Goal: Information Seeking & Learning: Learn about a topic

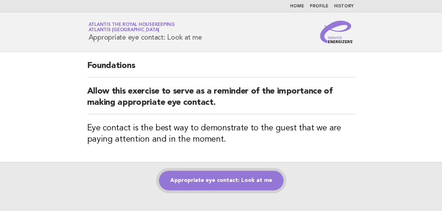
click at [206, 181] on link "Appropriate eye contact: Look at me" at bounding box center [221, 181] width 124 height 20
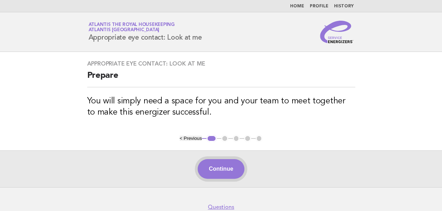
click at [223, 168] on button "Continue" at bounding box center [220, 169] width 47 height 20
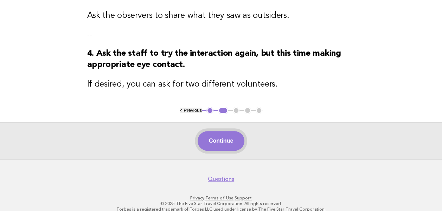
click at [217, 139] on button "Continue" at bounding box center [220, 141] width 47 height 20
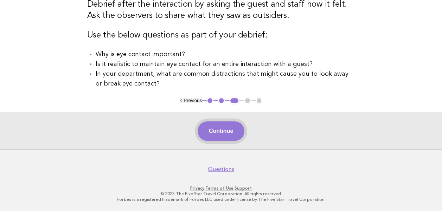
click at [214, 135] on button "Continue" at bounding box center [220, 132] width 47 height 20
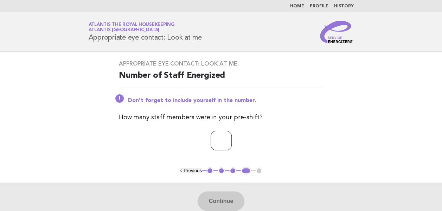
click at [210, 146] on input "number" at bounding box center [220, 141] width 21 height 20
type input "**"
click at [215, 200] on button "Continue" at bounding box center [220, 202] width 47 height 20
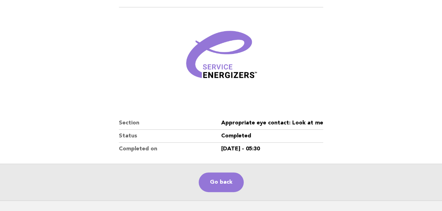
scroll to position [120, 0]
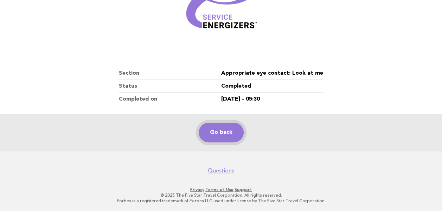
click at [220, 137] on link "Go back" at bounding box center [220, 133] width 45 height 20
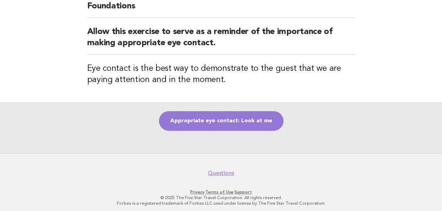
scroll to position [62, 0]
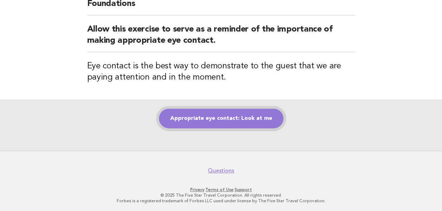
click at [210, 122] on link "Appropriate eye contact: Look at me" at bounding box center [221, 119] width 124 height 20
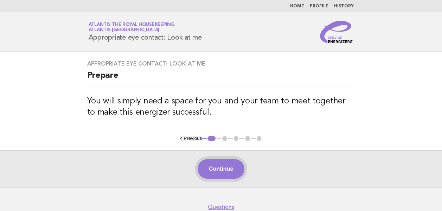
click at [218, 170] on button "Continue" at bounding box center [220, 169] width 47 height 20
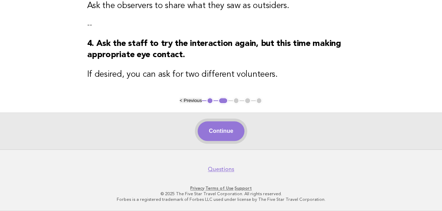
click at [218, 137] on button "Continue" at bounding box center [220, 132] width 47 height 20
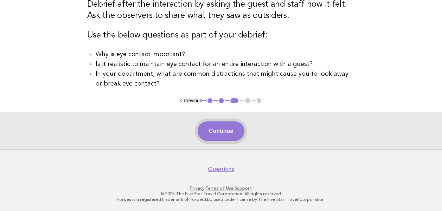
click at [222, 135] on button "Continue" at bounding box center [220, 132] width 47 height 20
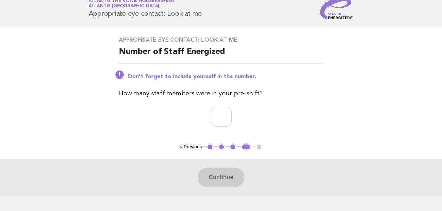
scroll to position [35, 0]
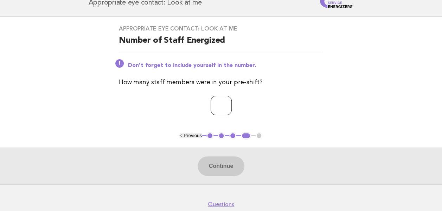
click at [211, 105] on input "number" at bounding box center [220, 106] width 21 height 20
type input "**"
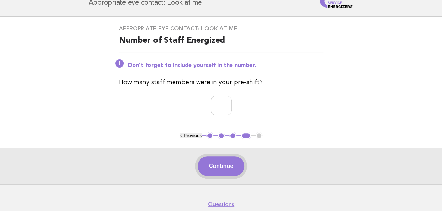
click at [214, 166] on button "Continue" at bounding box center [220, 167] width 47 height 20
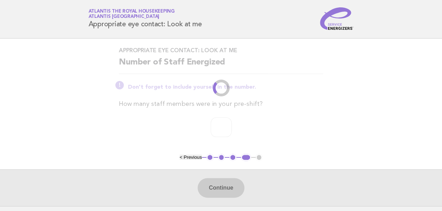
scroll to position [0, 0]
